Goal: Find specific page/section: Find specific page/section

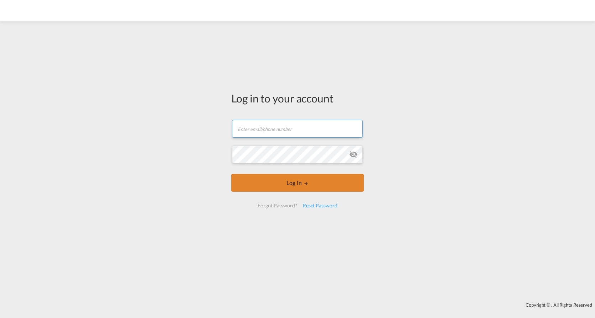
type input "[EMAIL_ADDRESS][DOMAIN_NAME]"
click at [259, 180] on button "Log In" at bounding box center [297, 183] width 132 height 18
